Goal: Information Seeking & Learning: Learn about a topic

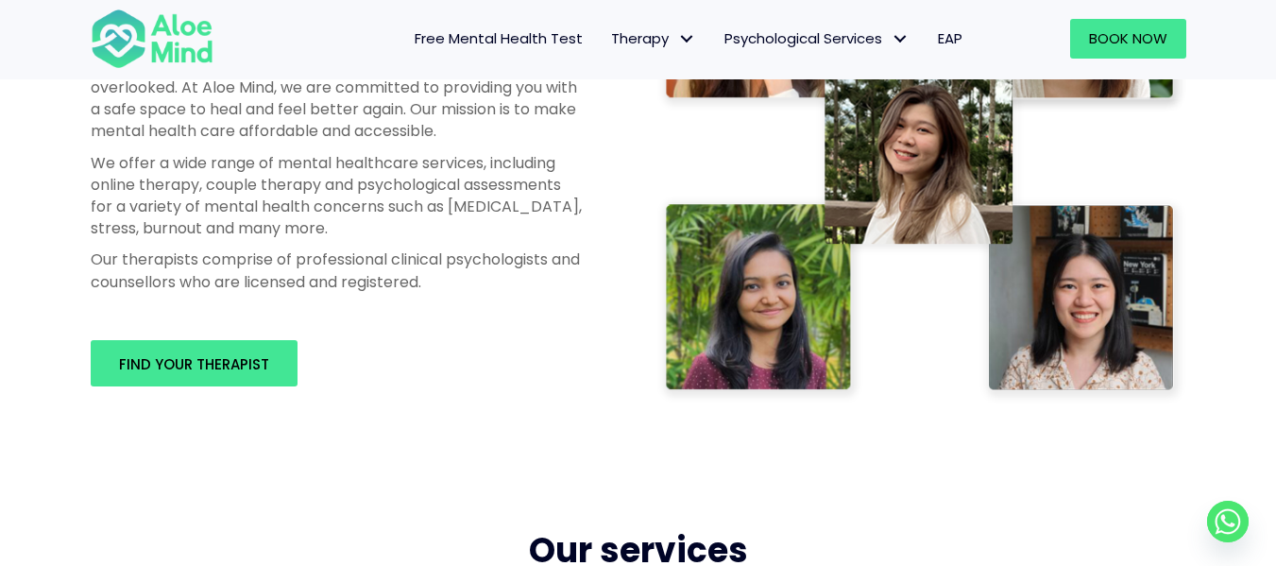
scroll to position [1104, 0]
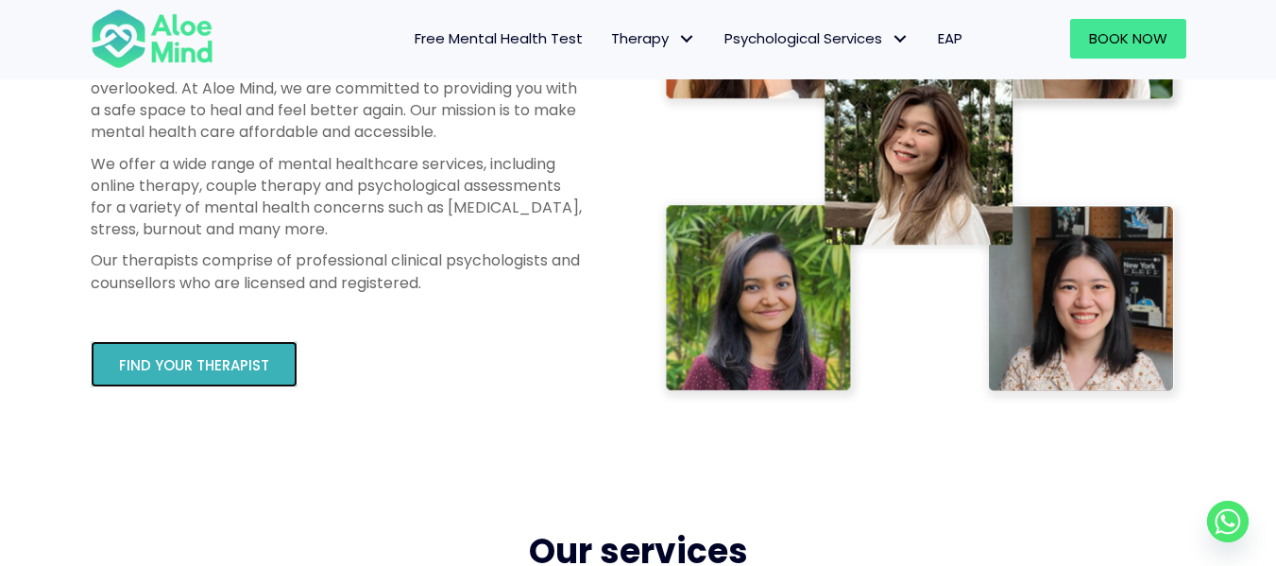
click at [262, 375] on link "Find your therapist" at bounding box center [194, 364] width 207 height 46
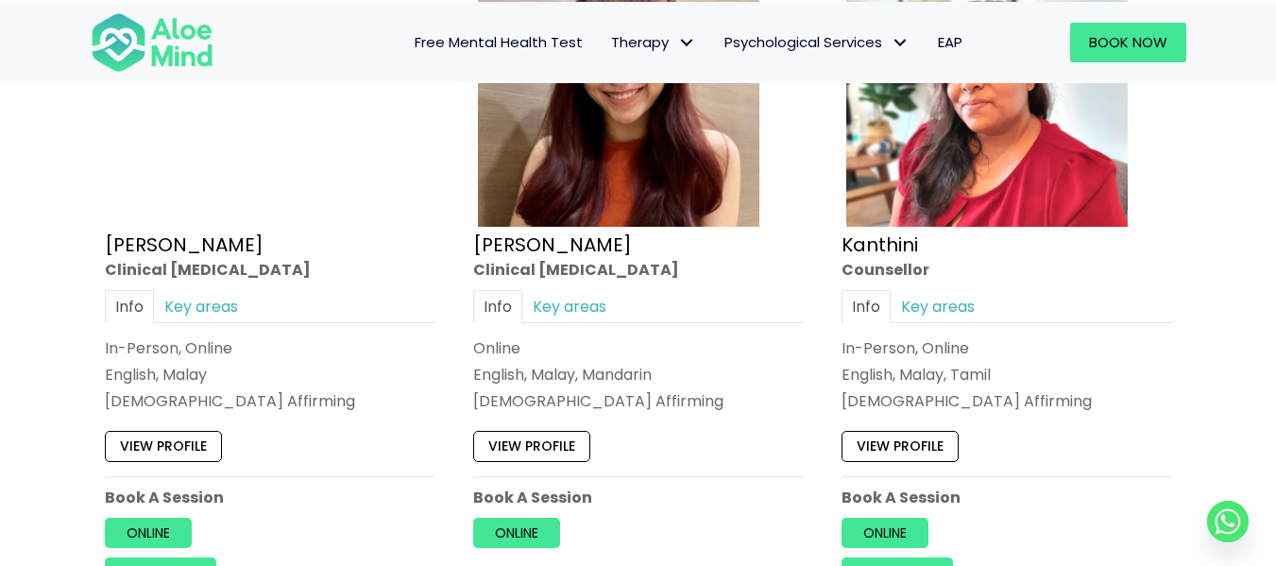
scroll to position [2544, 0]
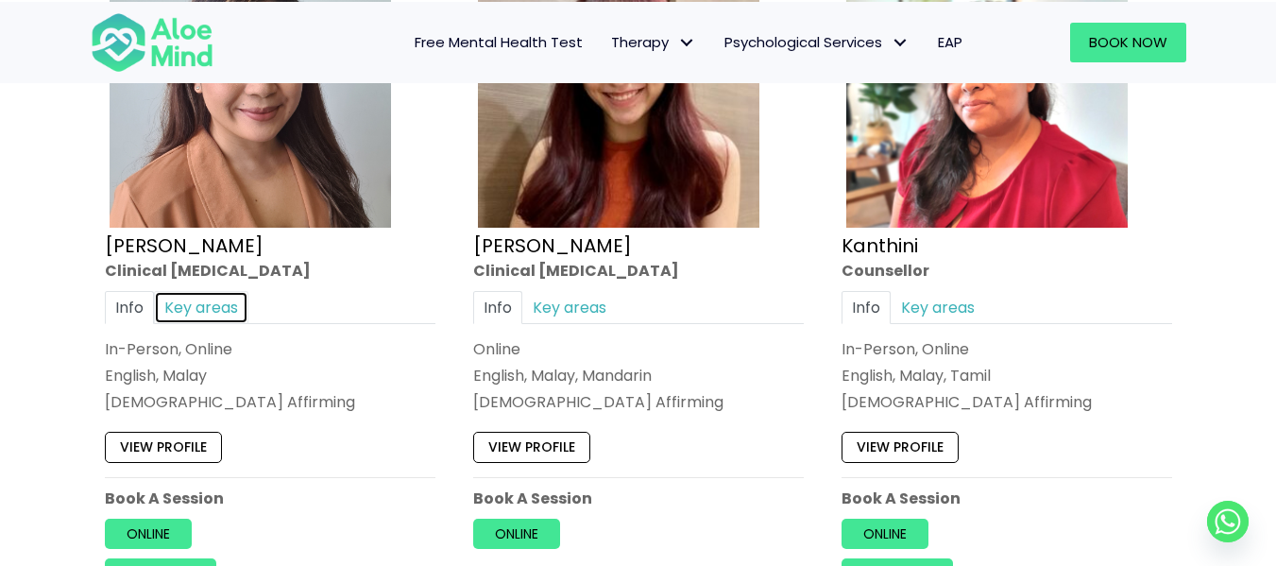
click at [189, 313] on link "Key areas" at bounding box center [201, 307] width 94 height 33
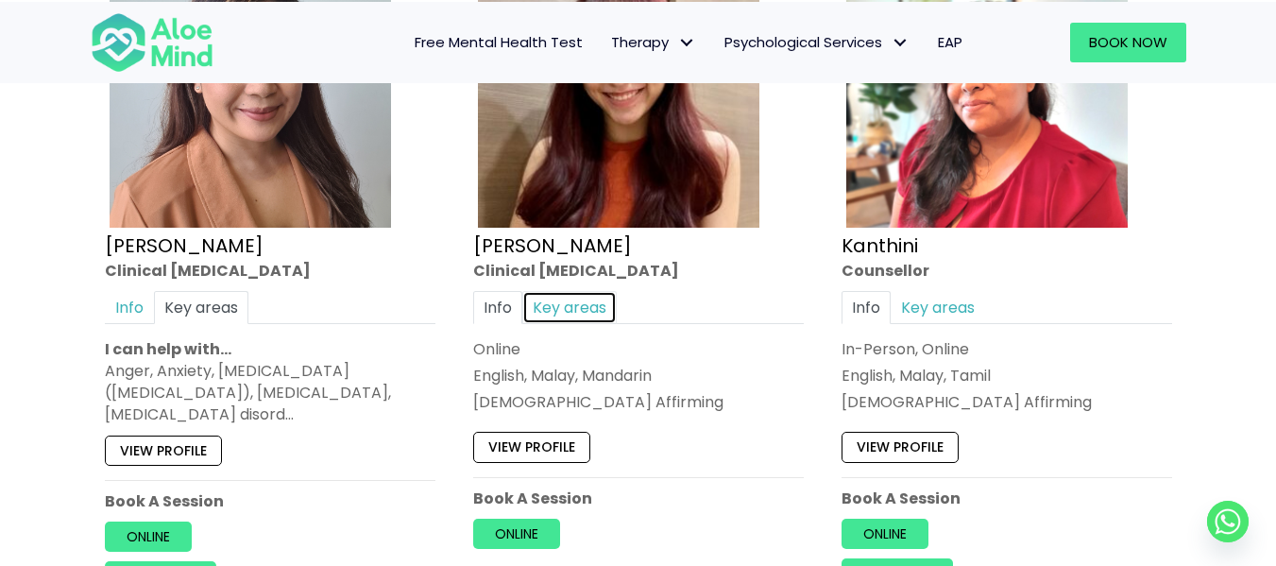
click at [593, 303] on link "Key areas" at bounding box center [569, 307] width 94 height 33
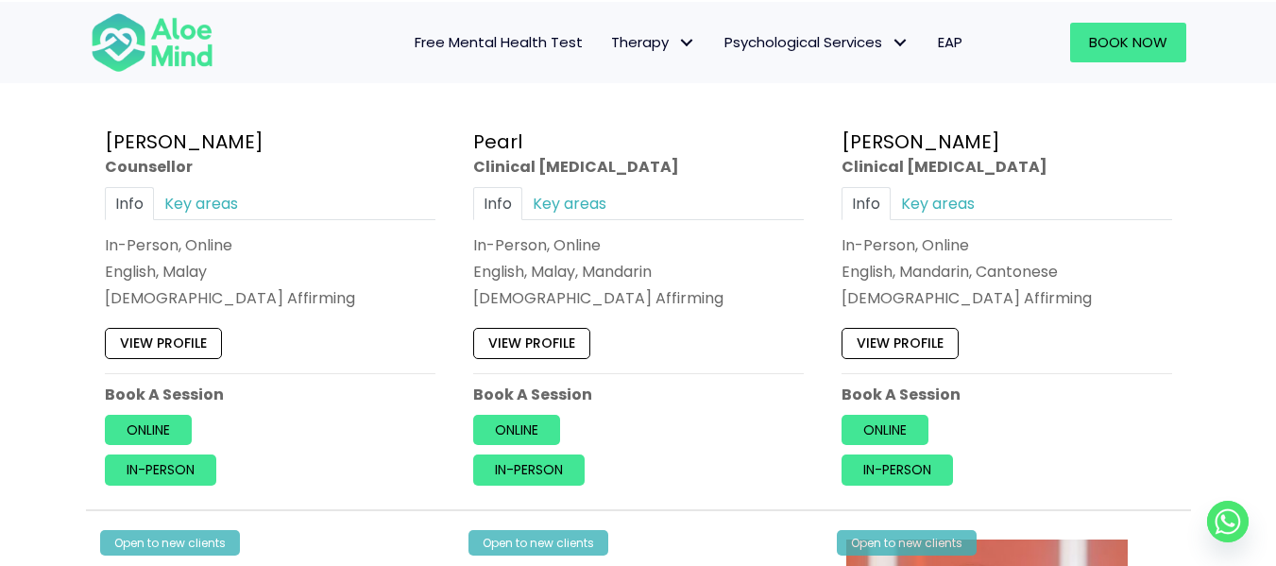
scroll to position [4045, 0]
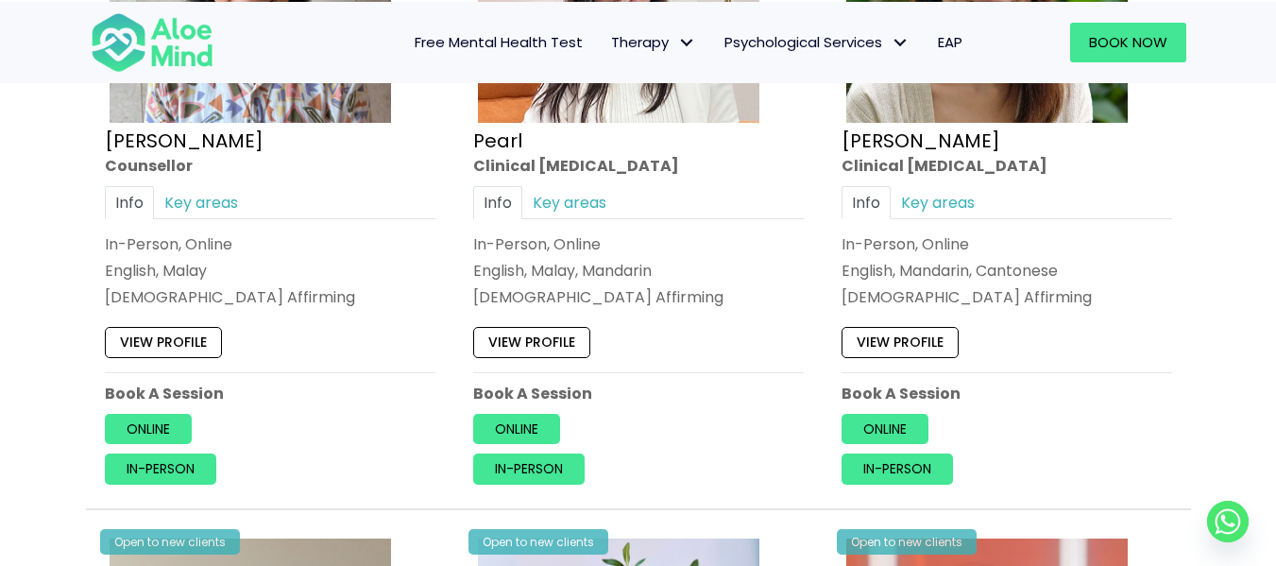
click at [871, 372] on hr at bounding box center [1006, 372] width 330 height 1
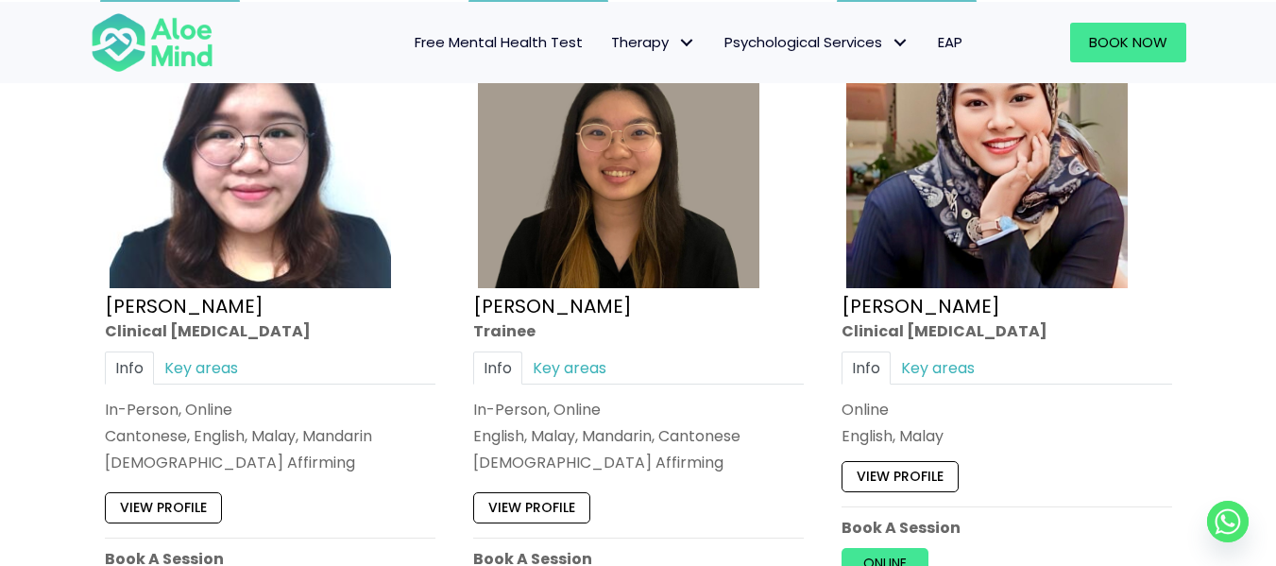
scroll to position [5271, 0]
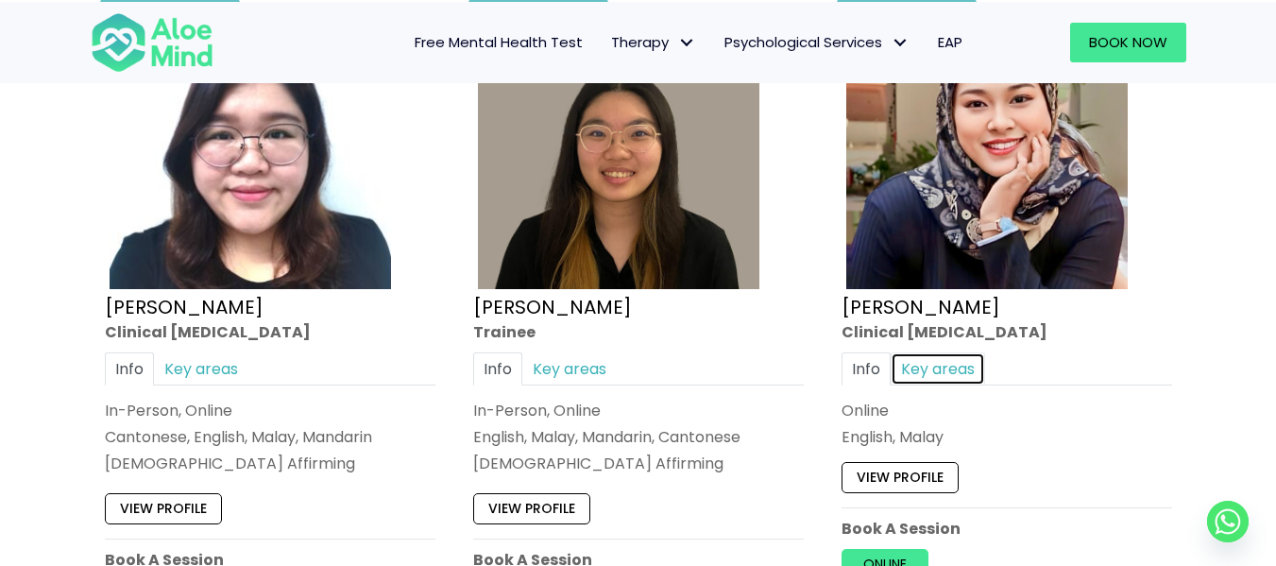
click at [947, 356] on link "Key areas" at bounding box center [937, 368] width 94 height 33
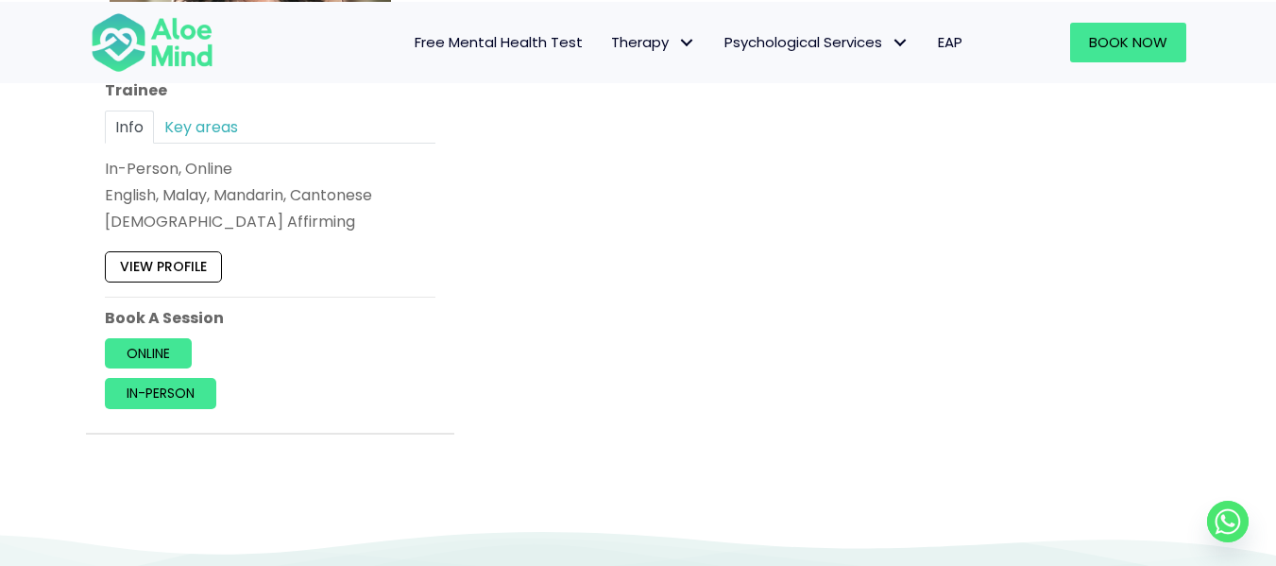
scroll to position [8130, 0]
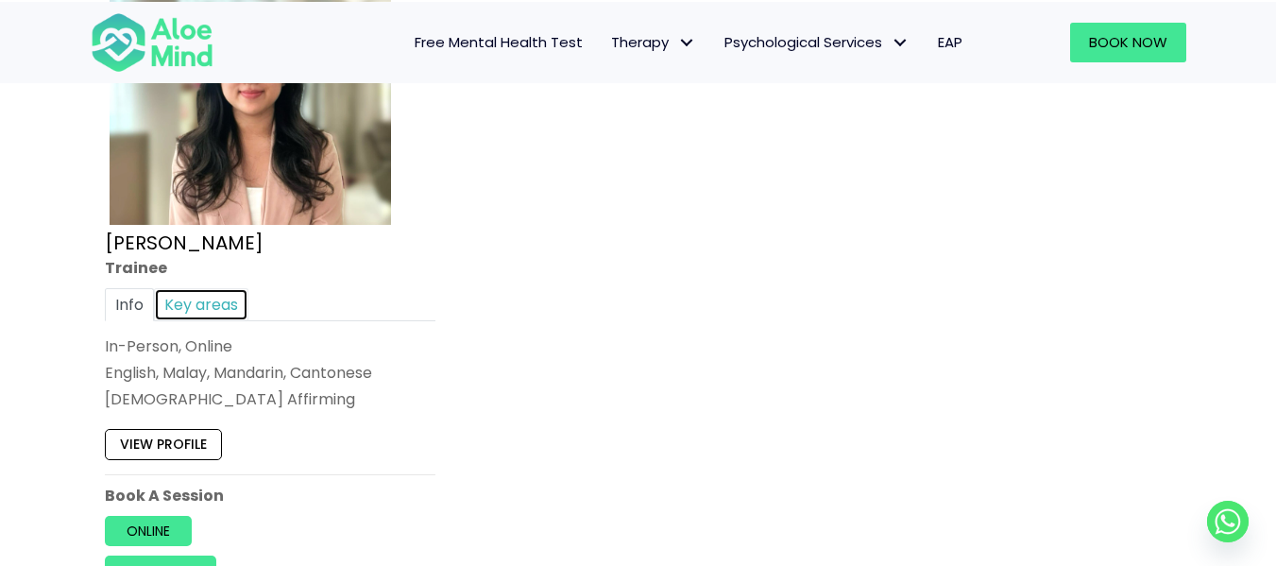
click at [187, 299] on link "Key areas" at bounding box center [201, 304] width 94 height 33
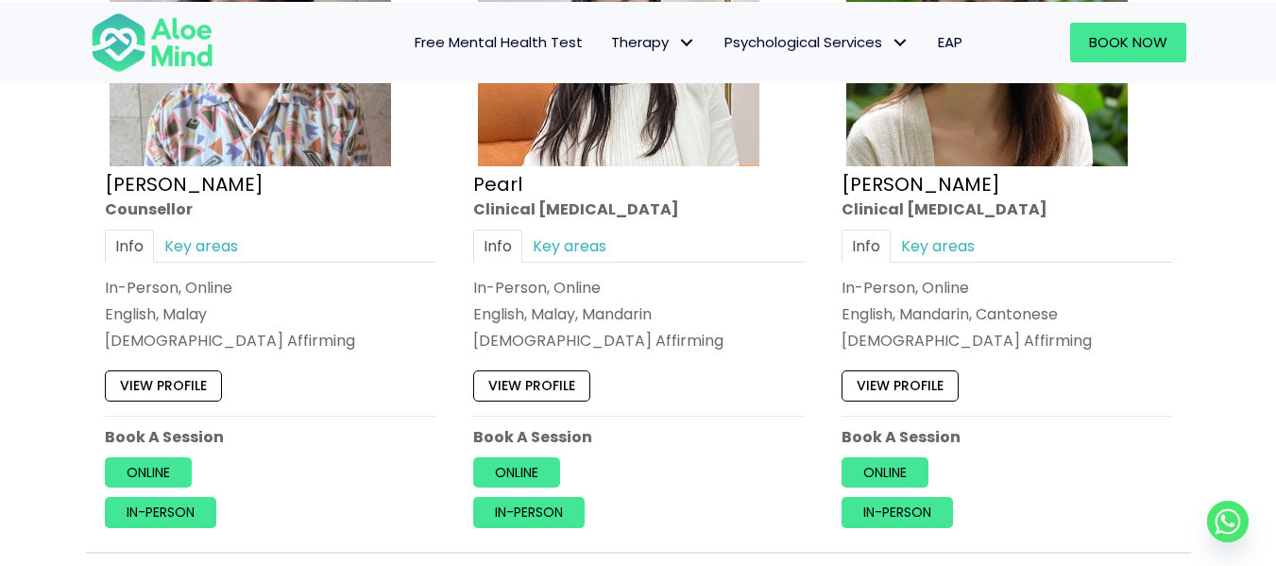
scroll to position [4002, 0]
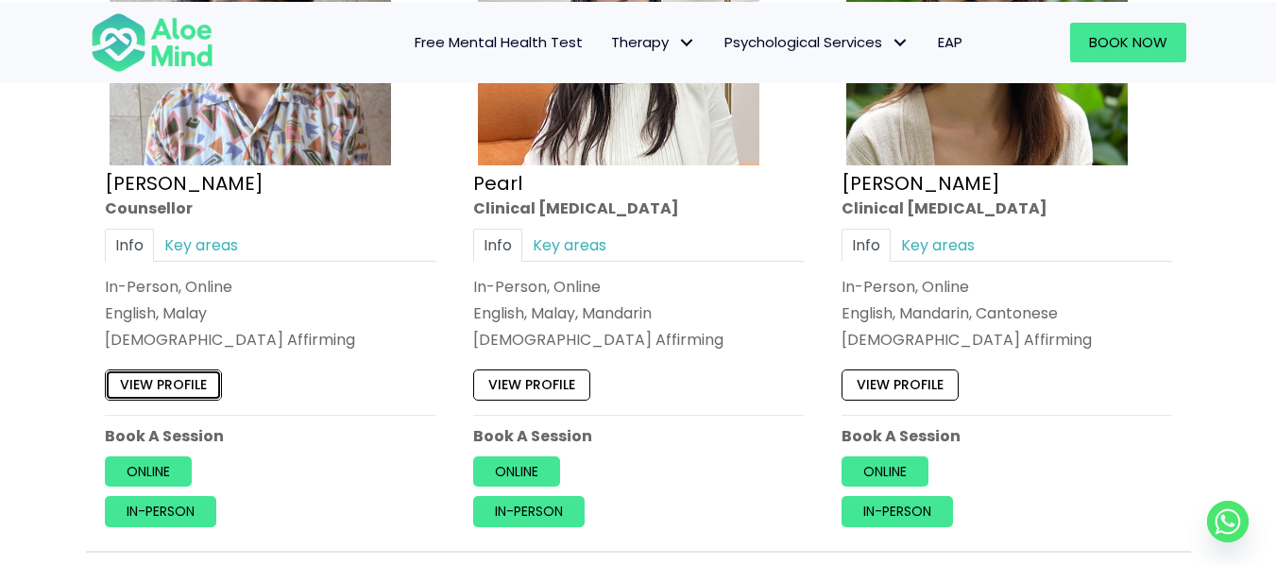
click at [147, 382] on link "View profile" at bounding box center [163, 385] width 117 height 30
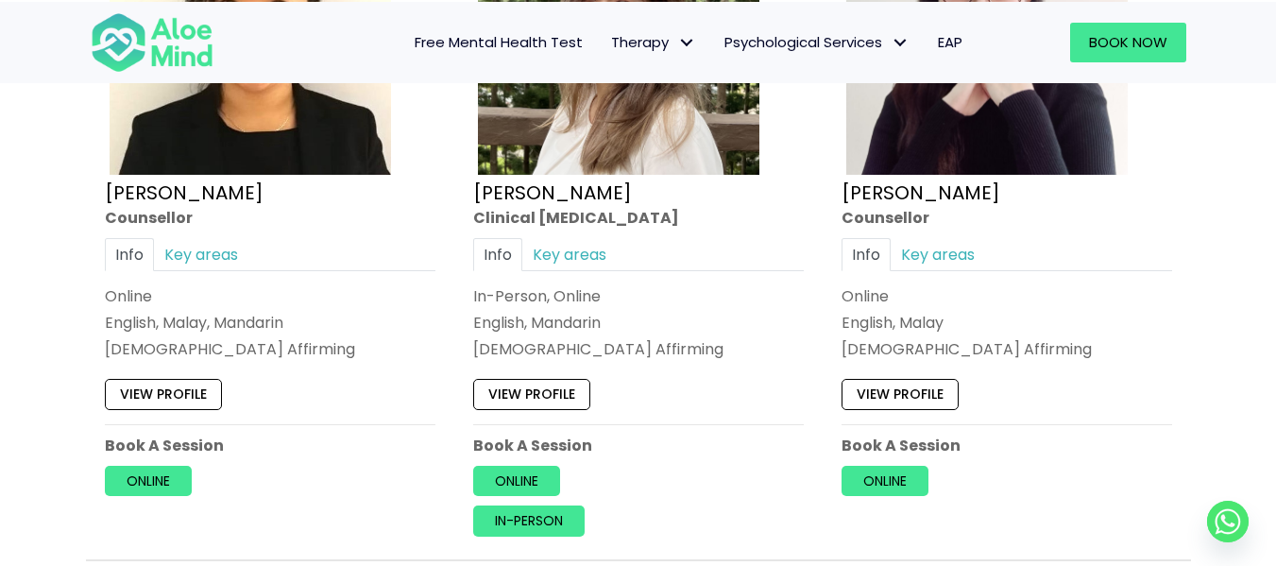
scroll to position [3299, 0]
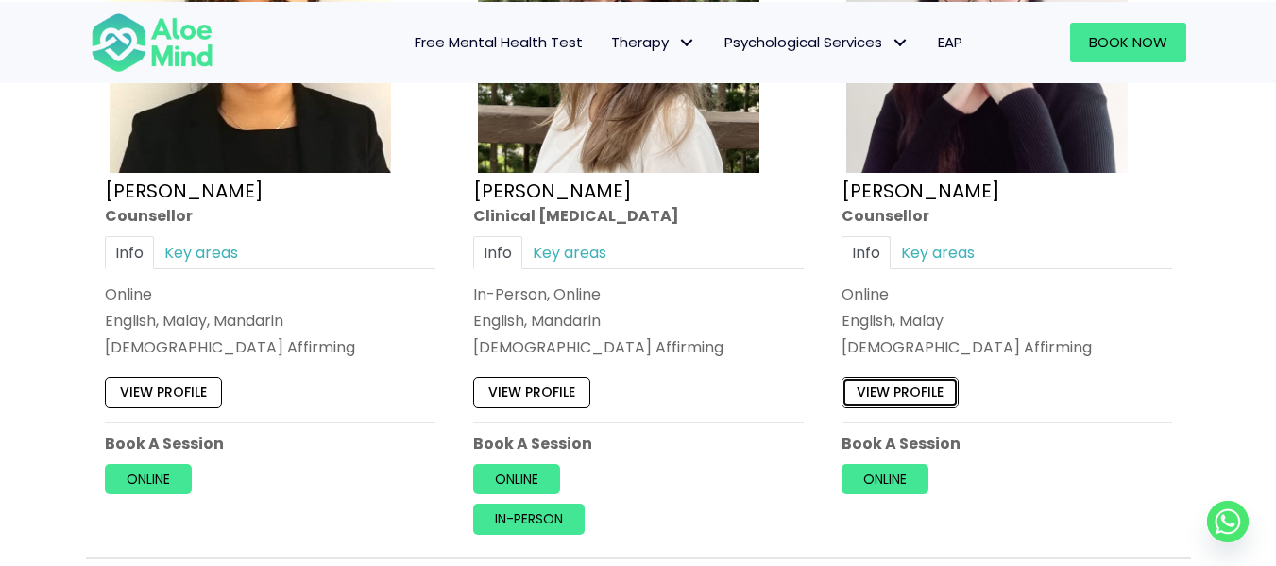
click at [890, 390] on link "View profile" at bounding box center [899, 392] width 117 height 30
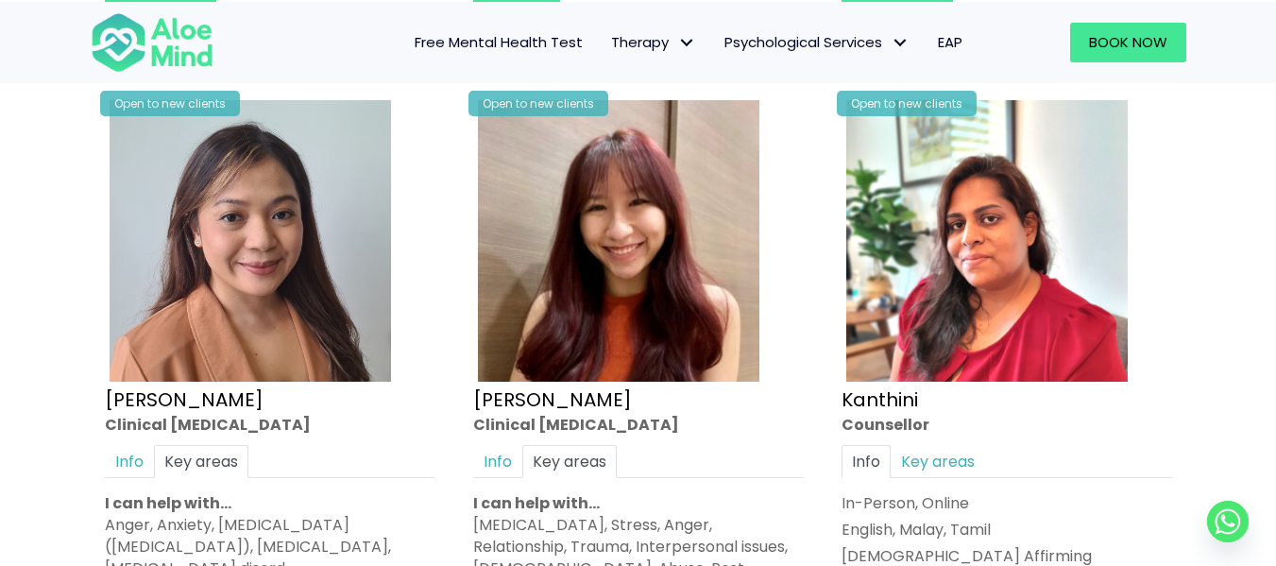
scroll to position [2622, 0]
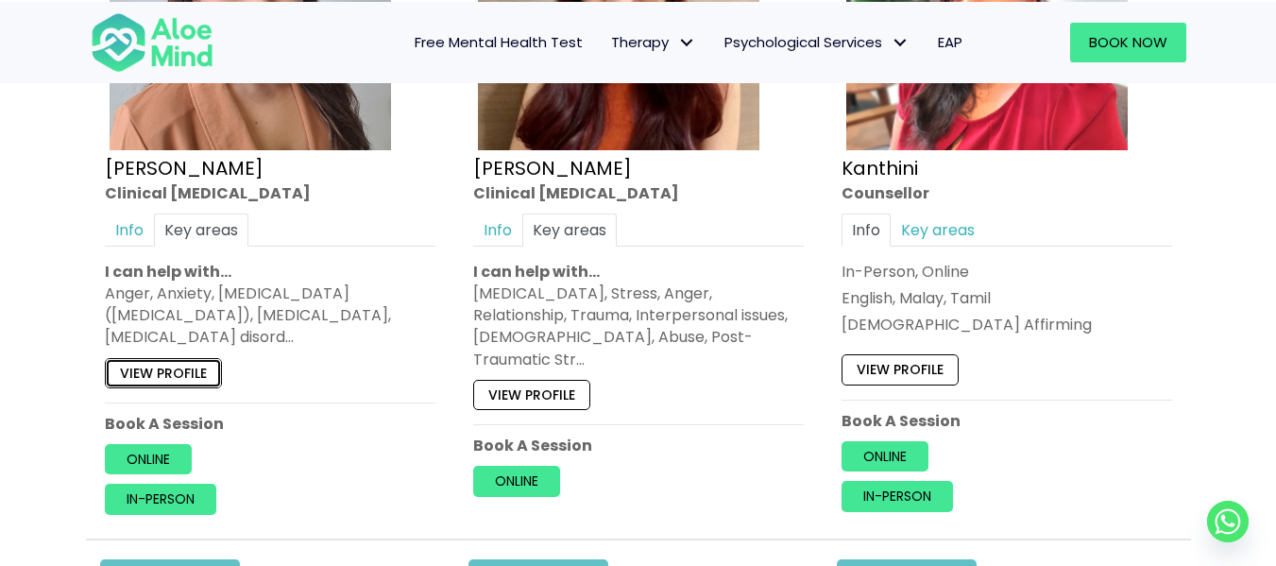
click at [195, 368] on link "View profile" at bounding box center [163, 372] width 117 height 30
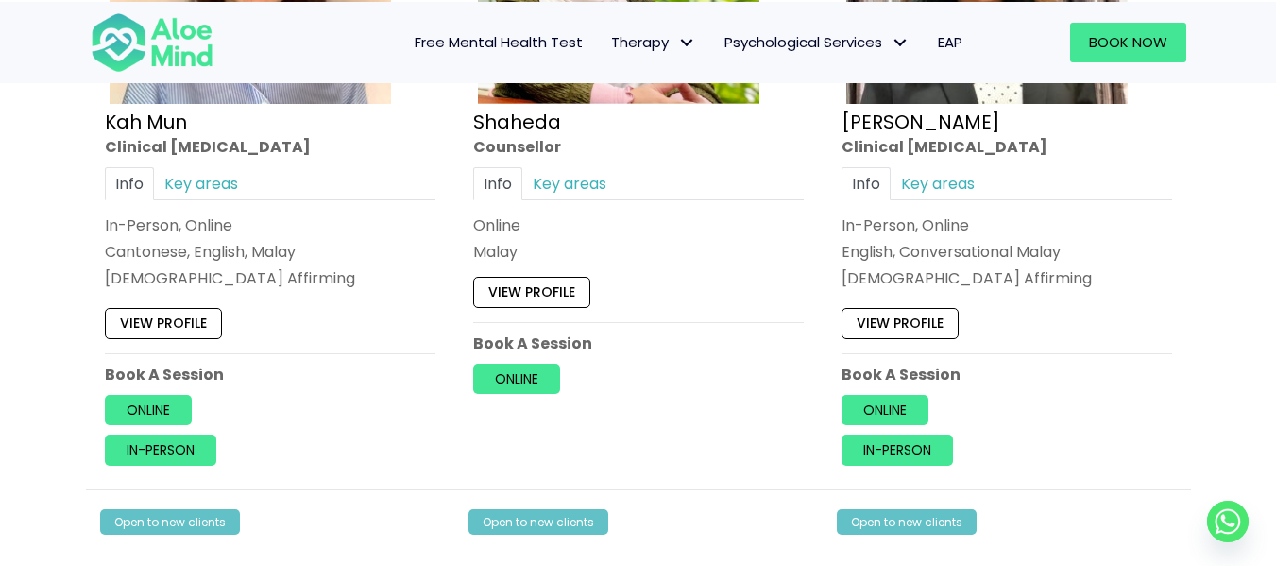
scroll to position [1334, 0]
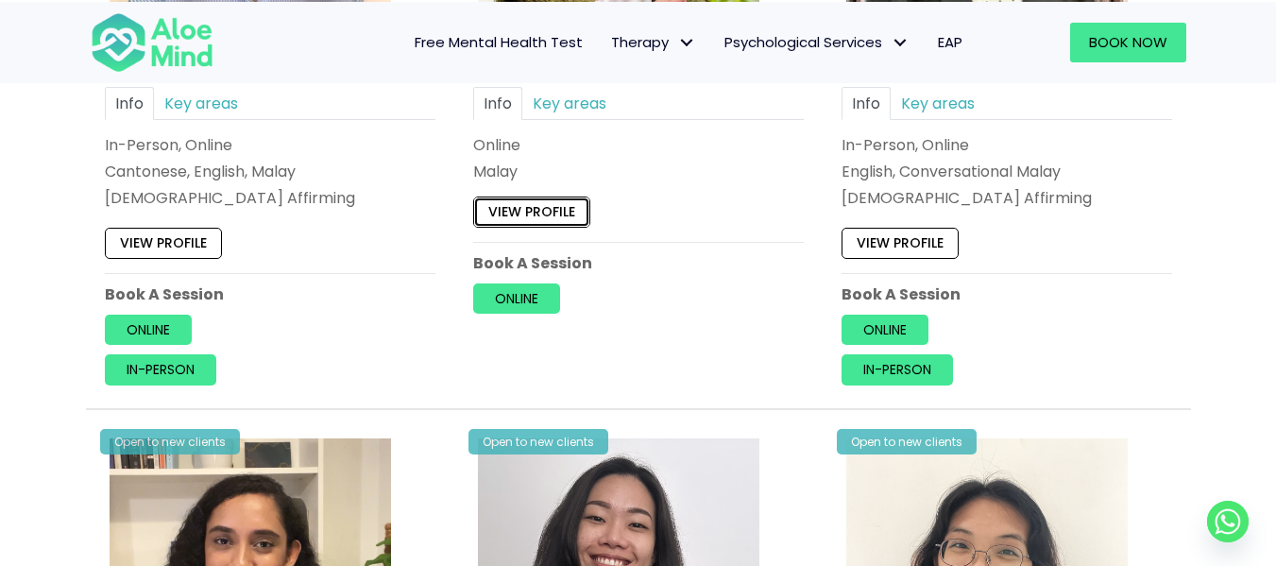
click at [535, 209] on link "View profile" at bounding box center [531, 211] width 117 height 30
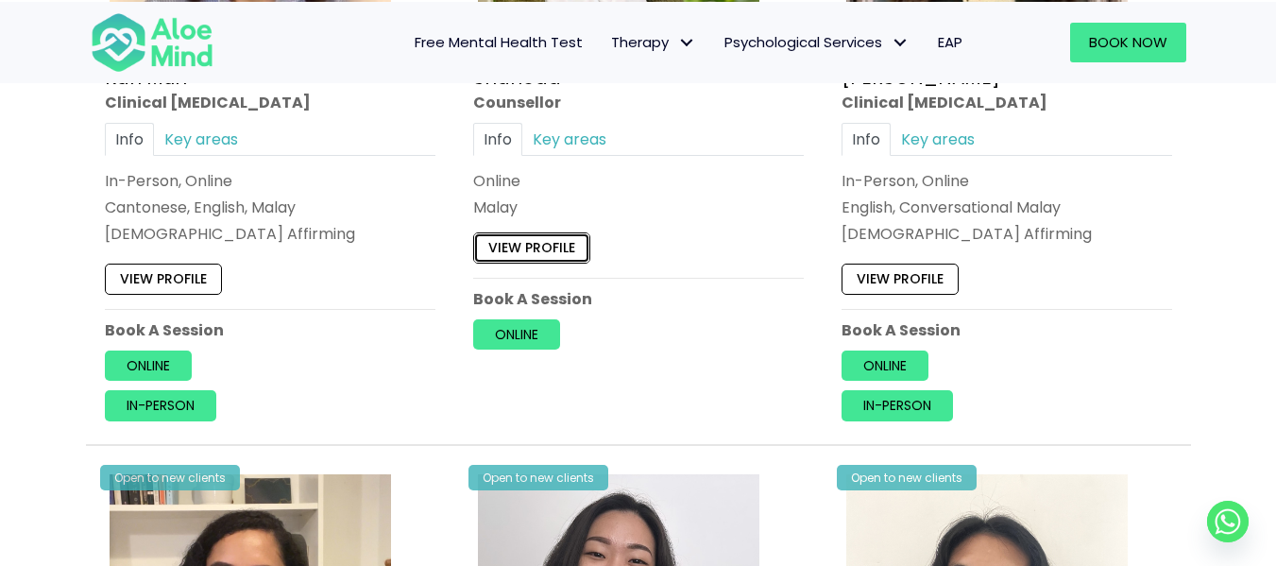
scroll to position [1295, 0]
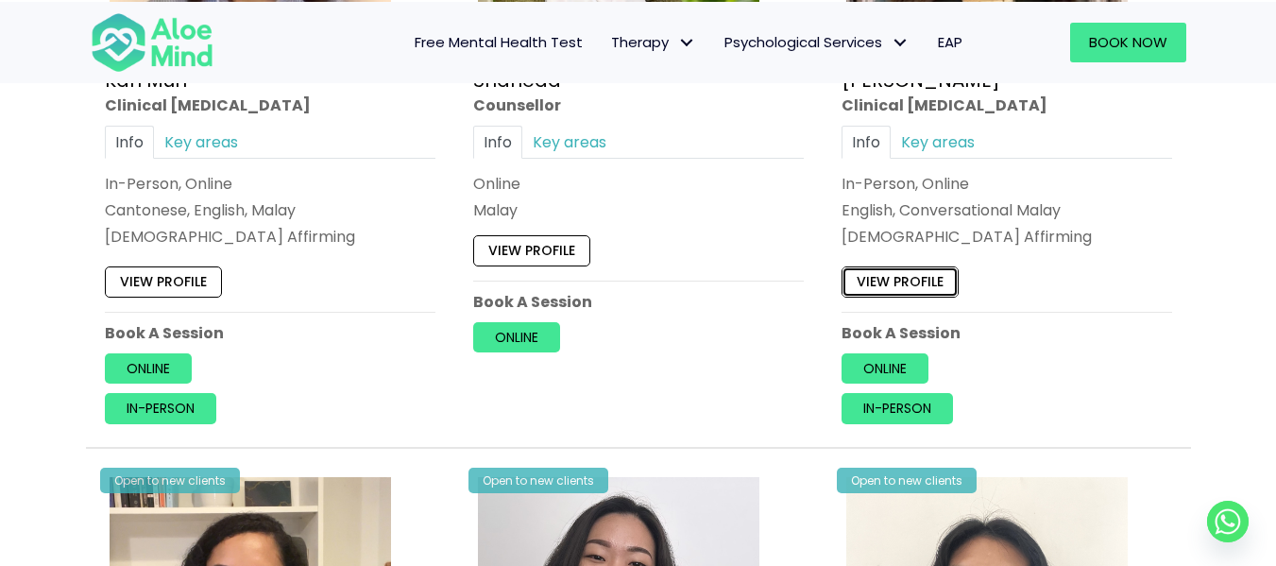
click at [931, 266] on link "View profile" at bounding box center [899, 281] width 117 height 30
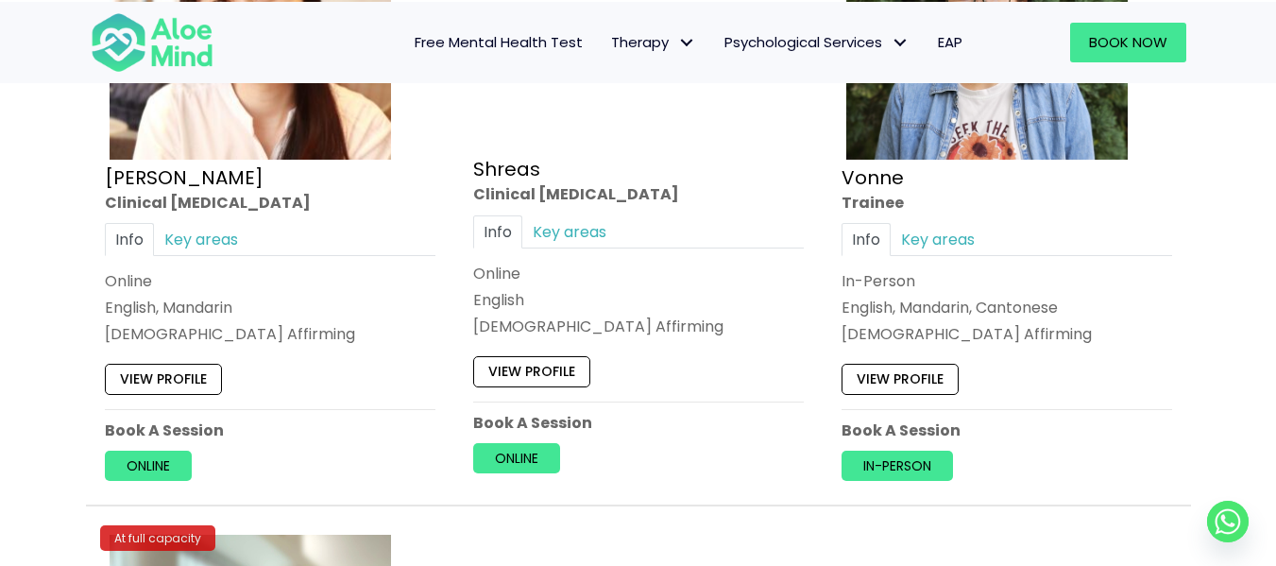
scroll to position [7557, 0]
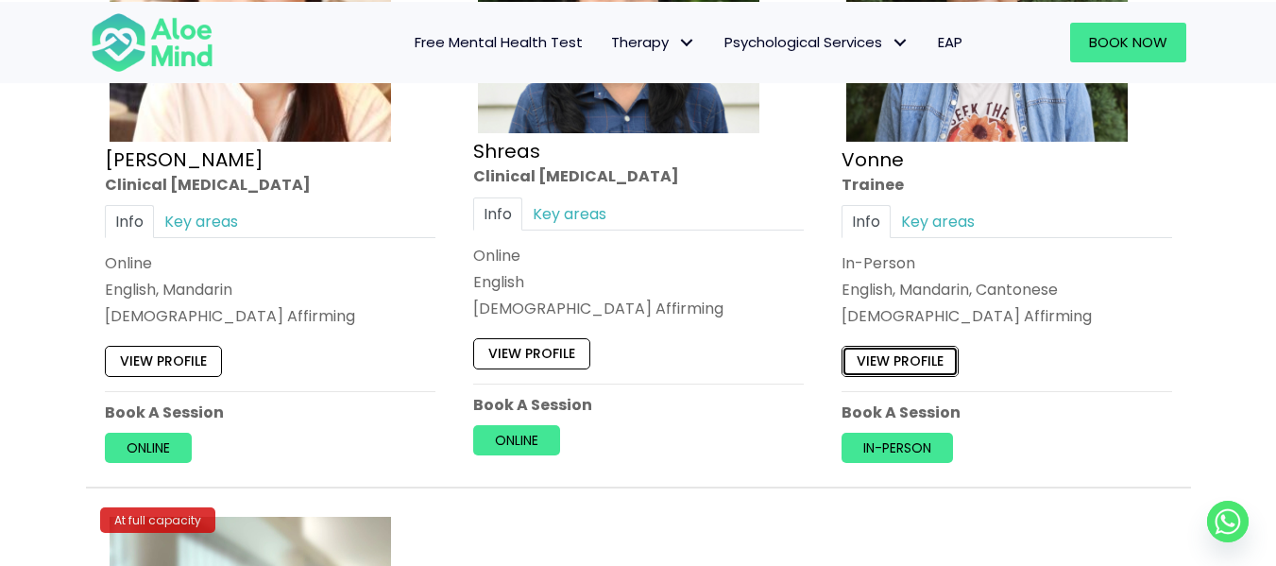
click at [932, 362] on link "View profile" at bounding box center [899, 361] width 117 height 30
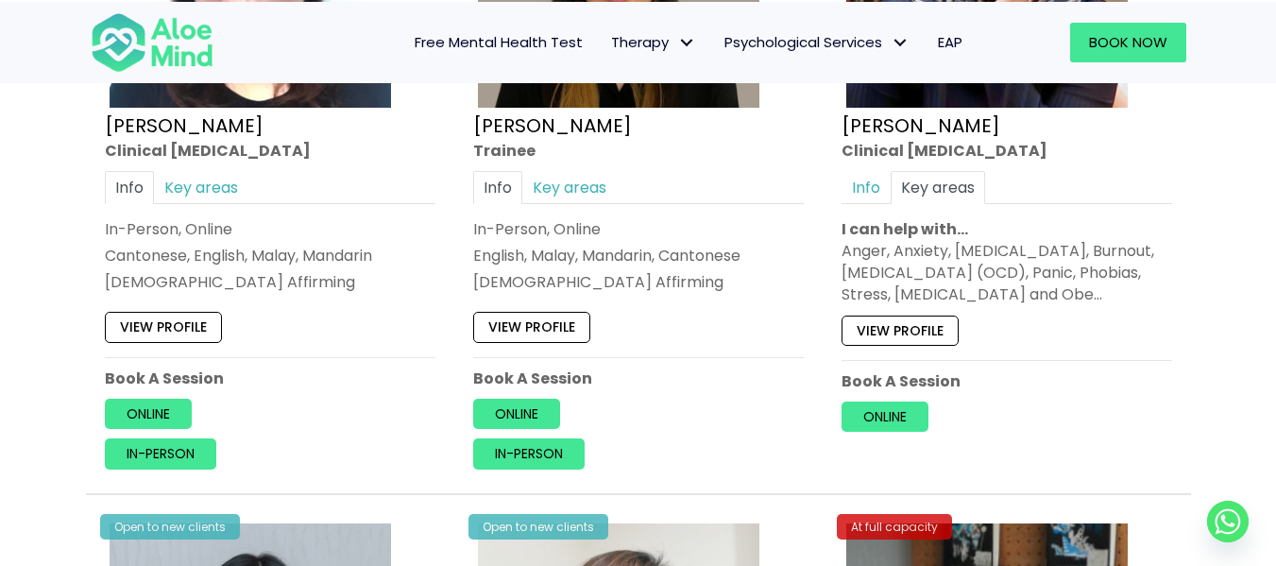
scroll to position [5457, 0]
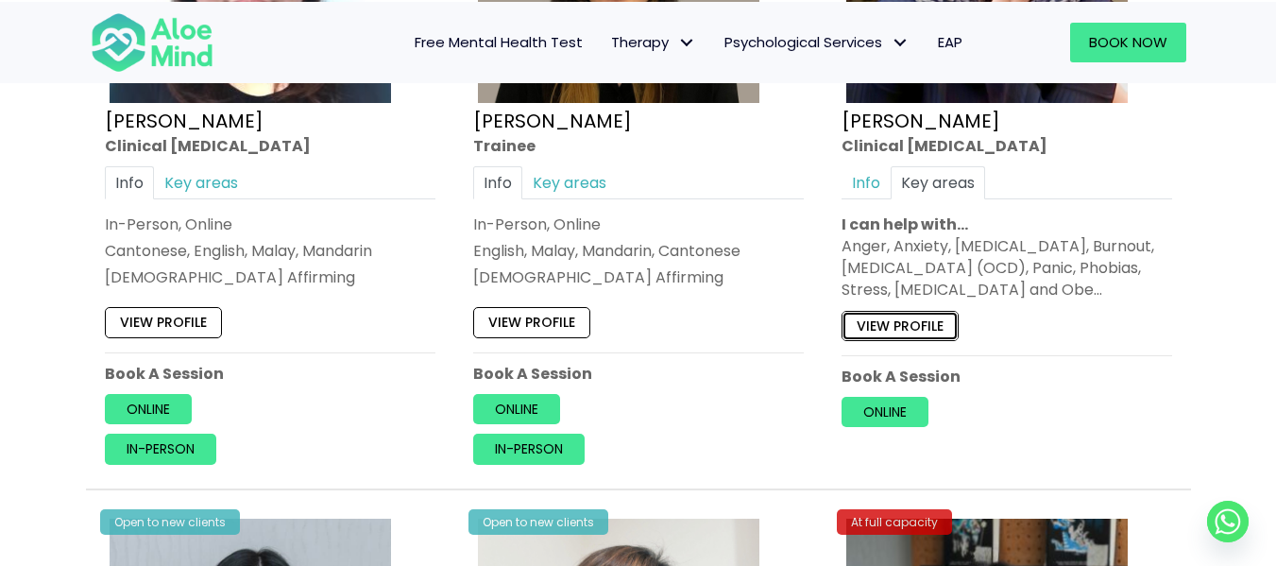
click at [923, 317] on link "View profile" at bounding box center [899, 326] width 117 height 30
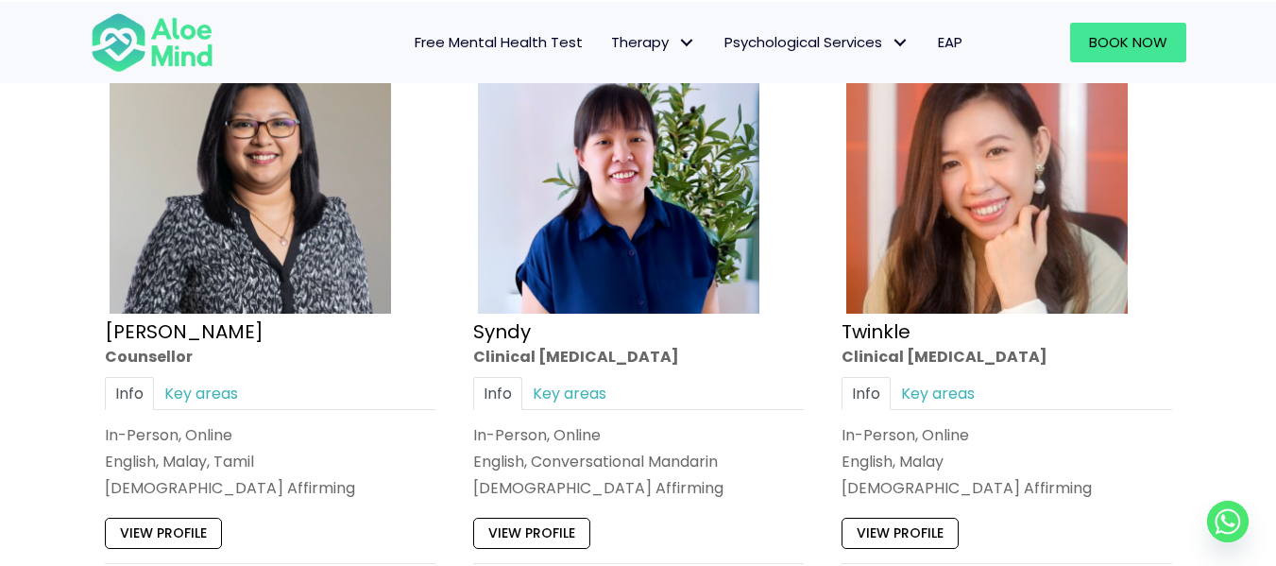
scroll to position [4558, 0]
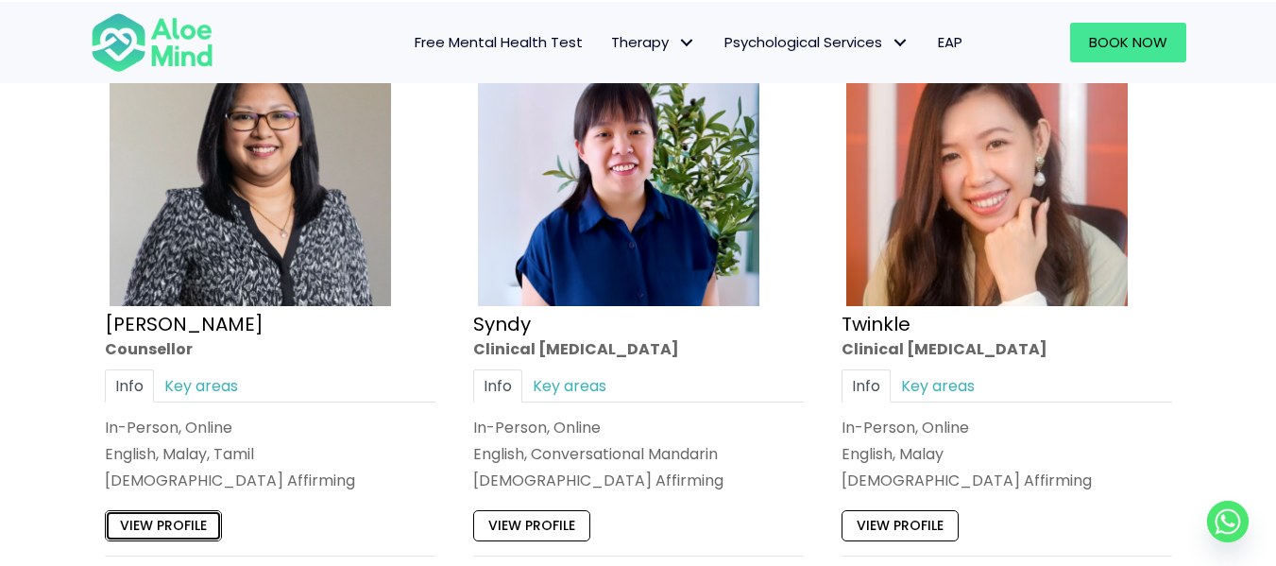
click at [147, 528] on link "View profile" at bounding box center [163, 525] width 117 height 30
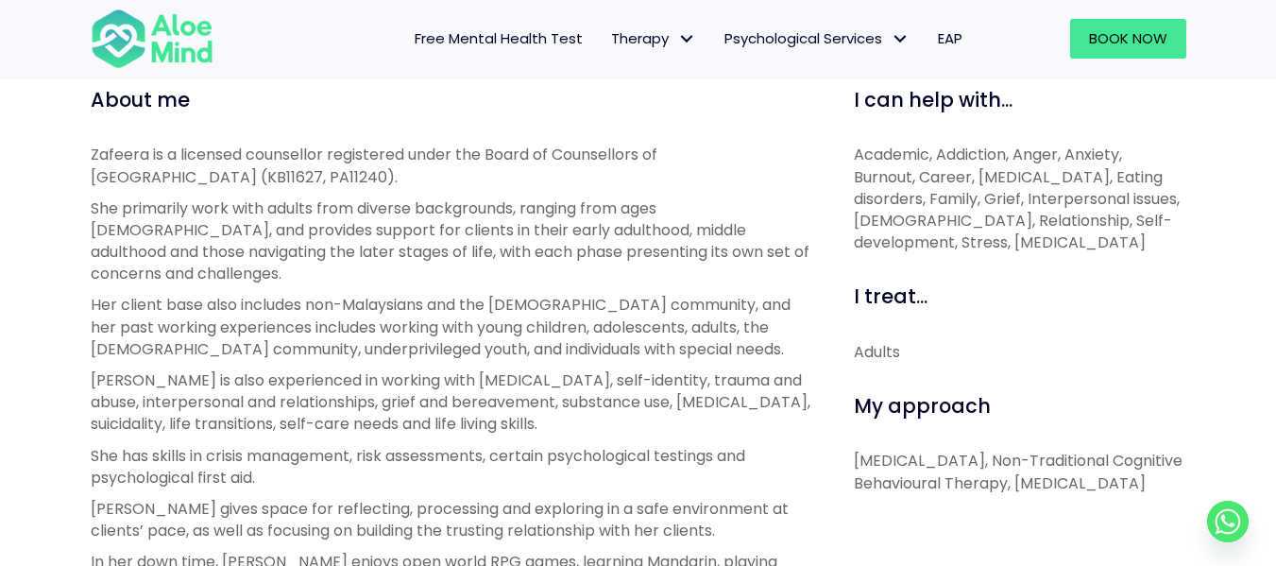
scroll to position [651, 0]
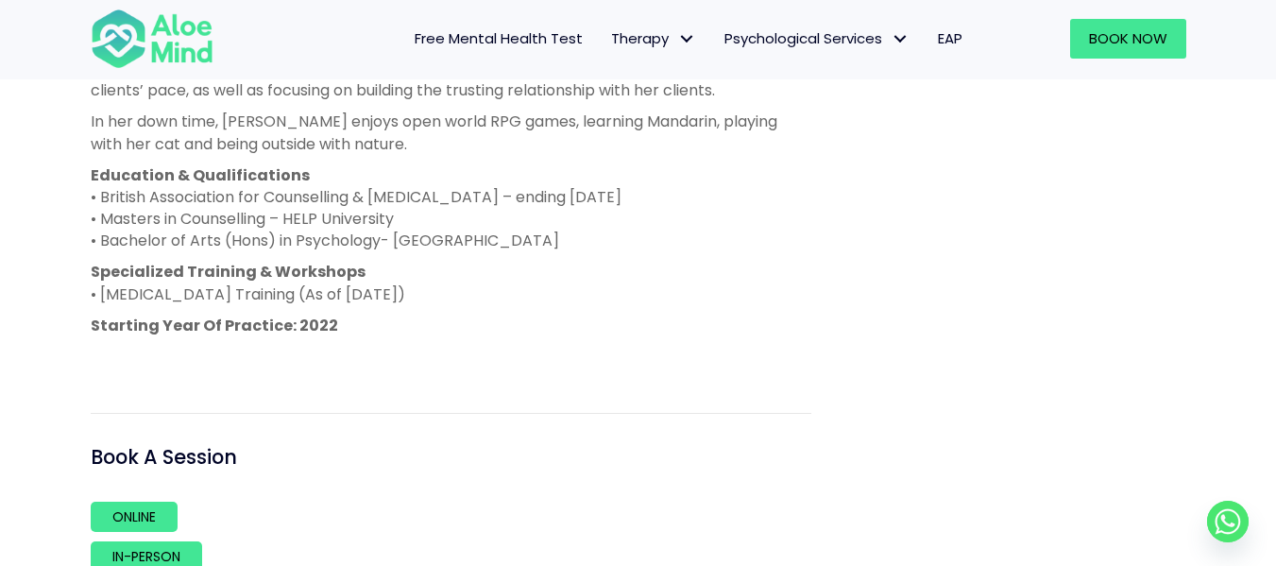
click at [603, 194] on p "Education & Qualifications • British Association for Counselling & Psychotherap…" at bounding box center [451, 208] width 720 height 88
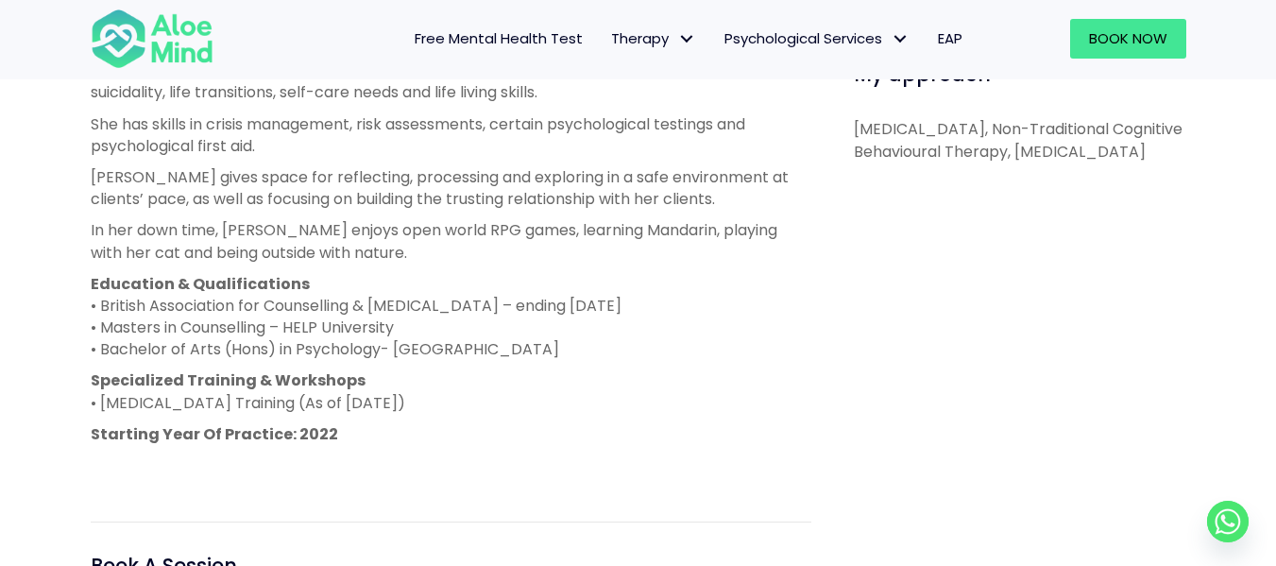
scroll to position [994, 0]
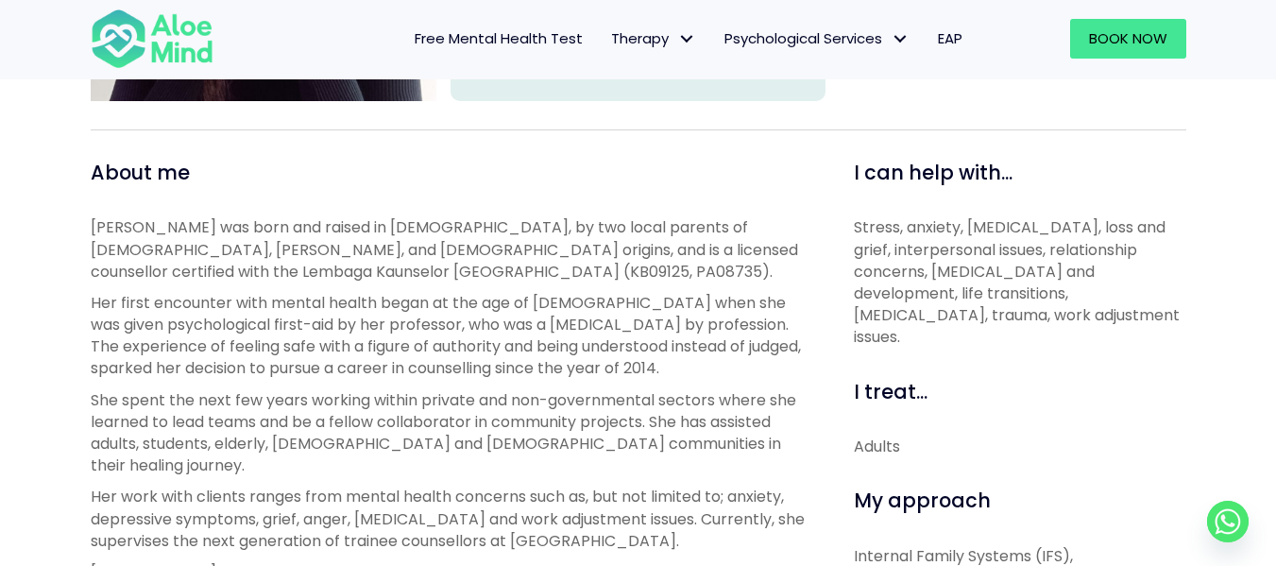
scroll to position [591, 0]
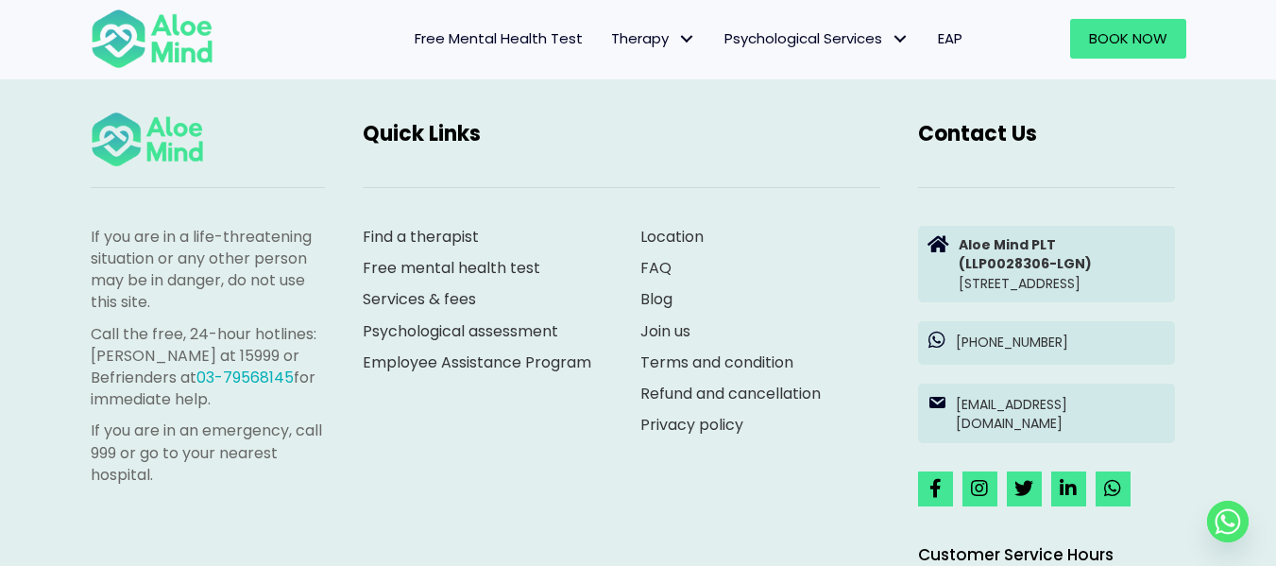
scroll to position [1877, 0]
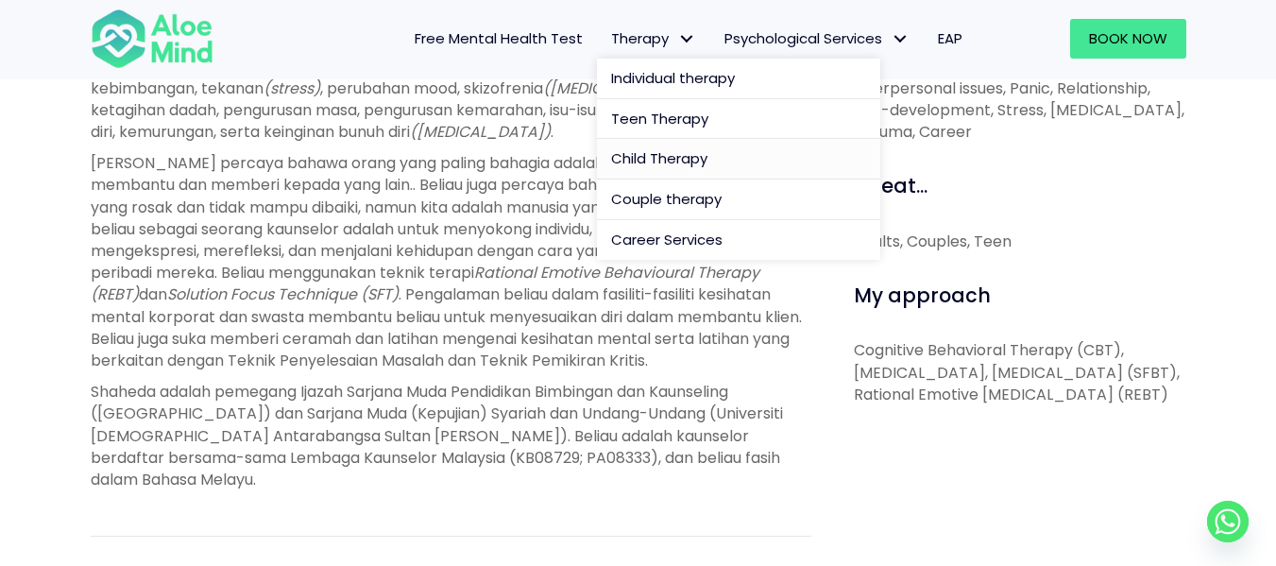
scroll to position [767, 0]
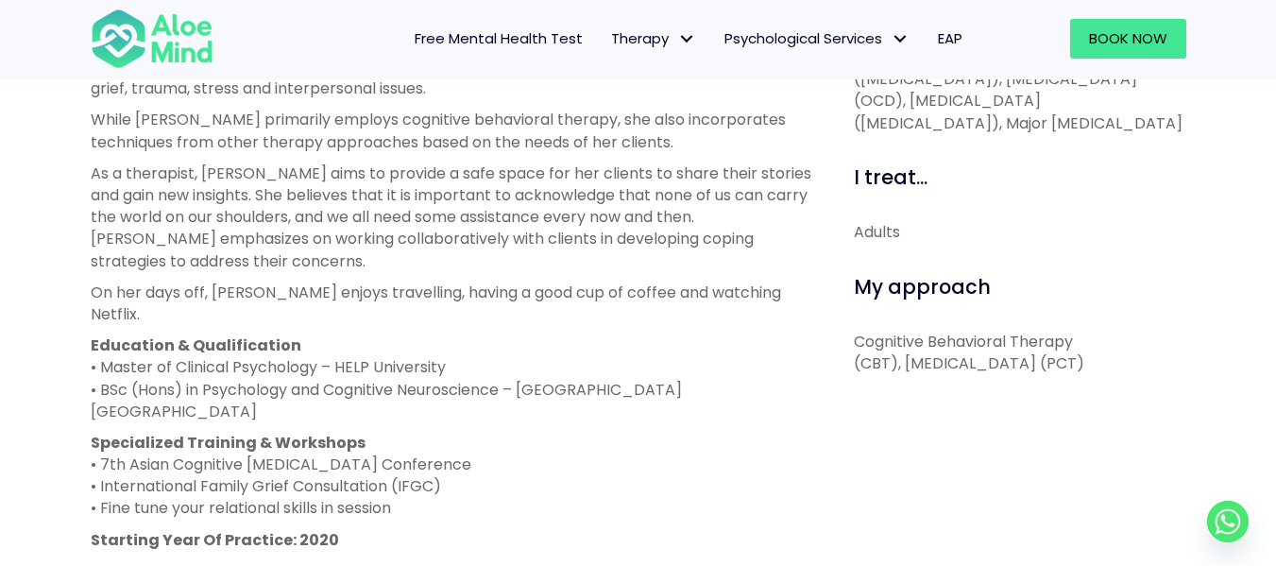
scroll to position [851, 0]
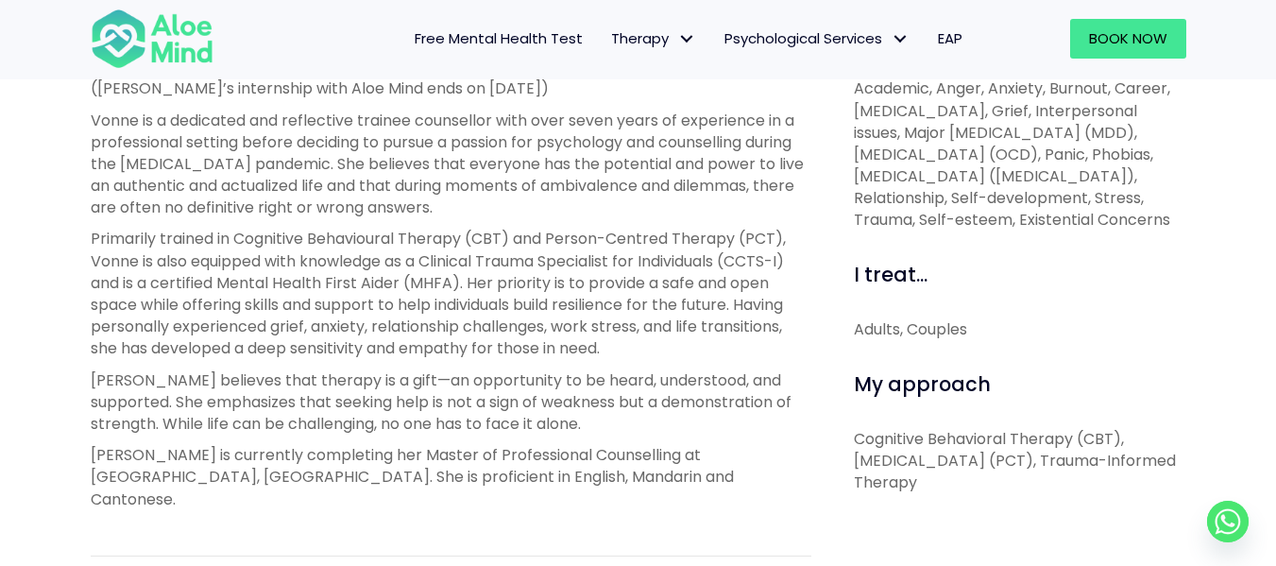
scroll to position [730, 0]
click at [647, 258] on p "Primarily trained in Cognitive Behavioural Therapy (CBT) and Person-Centred The…" at bounding box center [451, 293] width 720 height 131
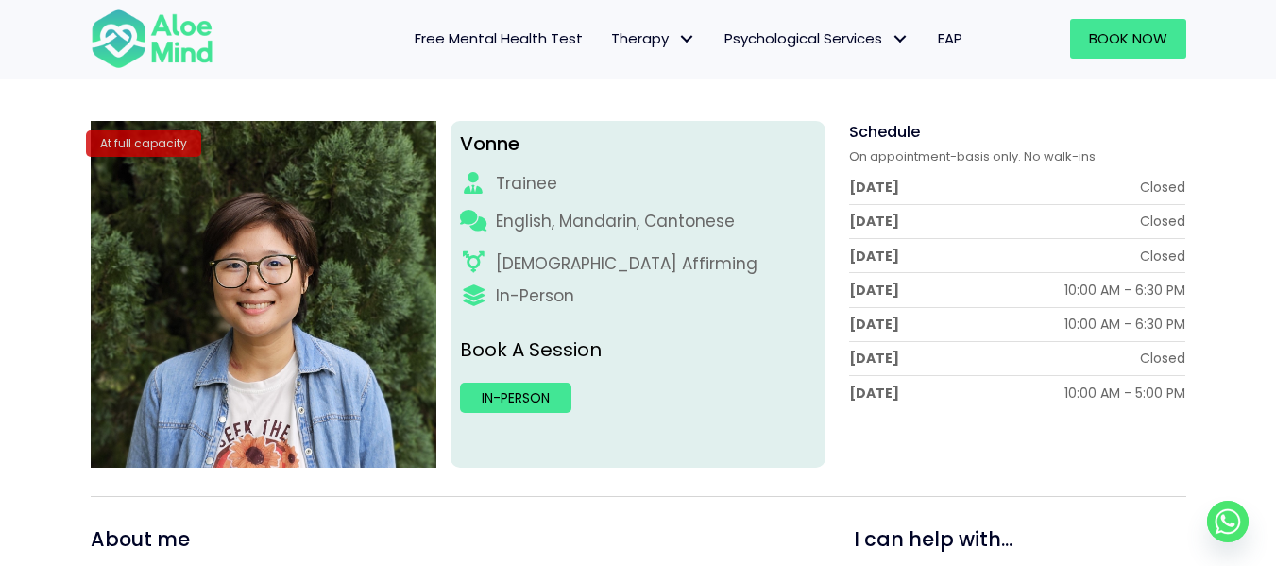
scroll to position [225, 0]
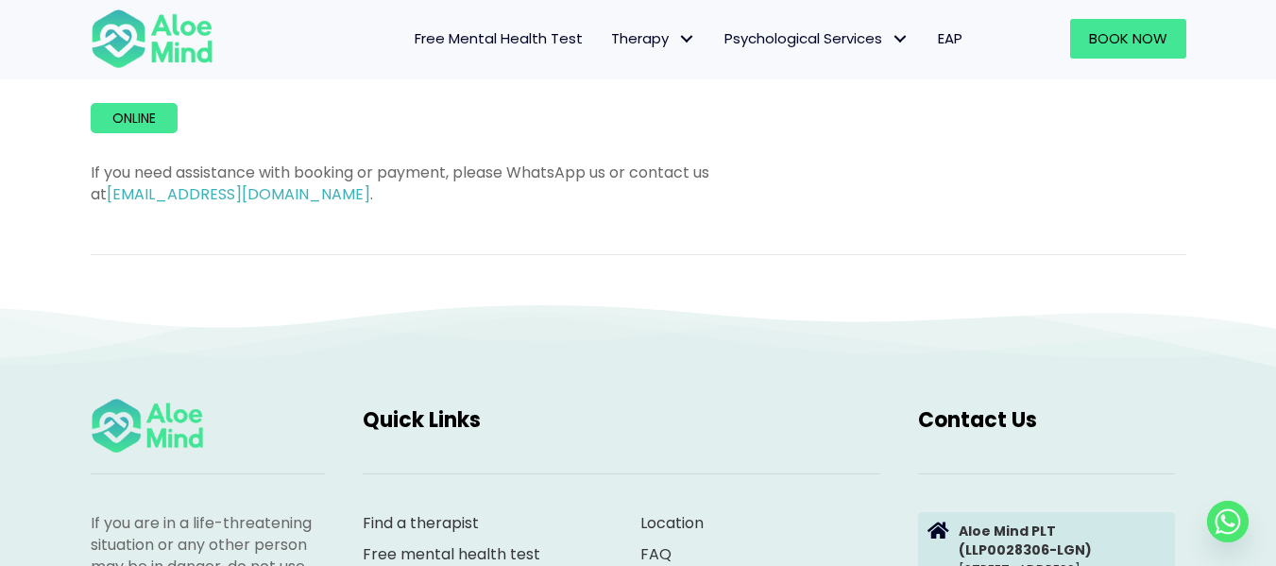
scroll to position [1208, 0]
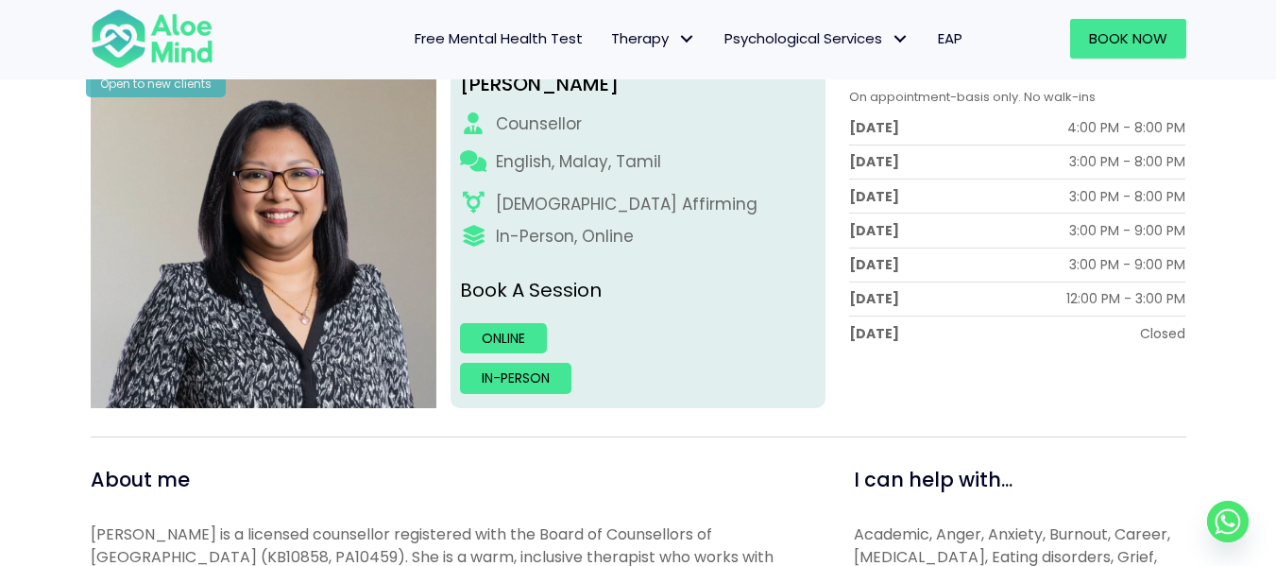
scroll to position [281, 0]
